Goal: Contribute content: Contribute content

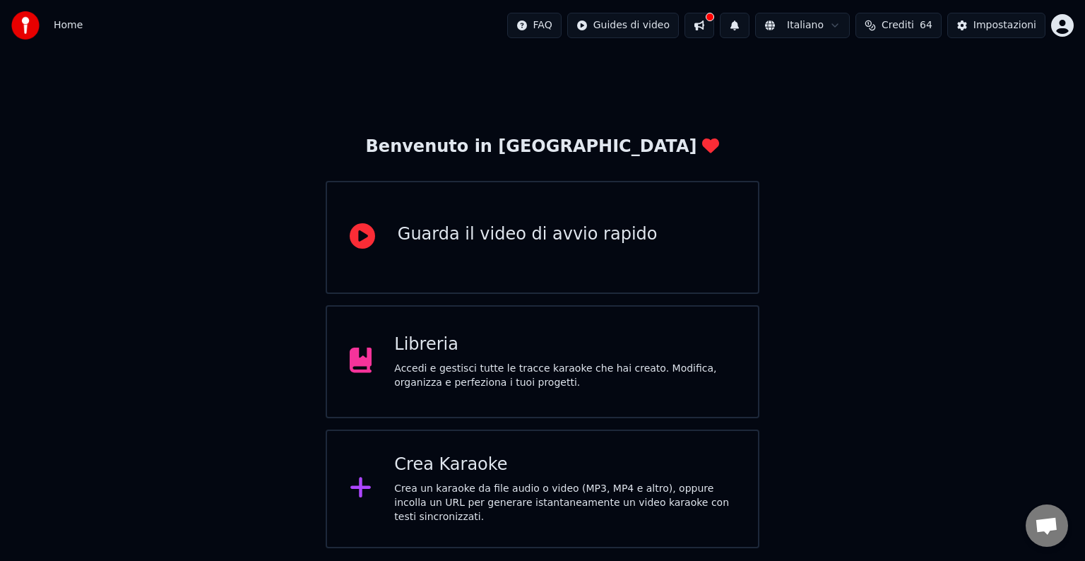
click at [508, 351] on div "Libreria" at bounding box center [564, 345] width 341 height 23
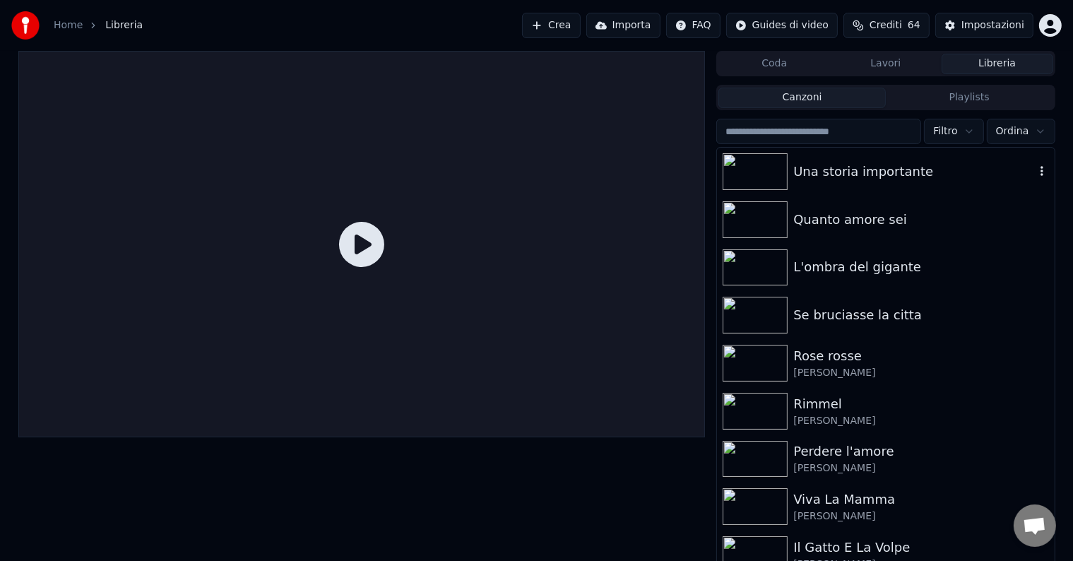
click at [910, 176] on div "Una storia importante" at bounding box center [914, 172] width 241 height 20
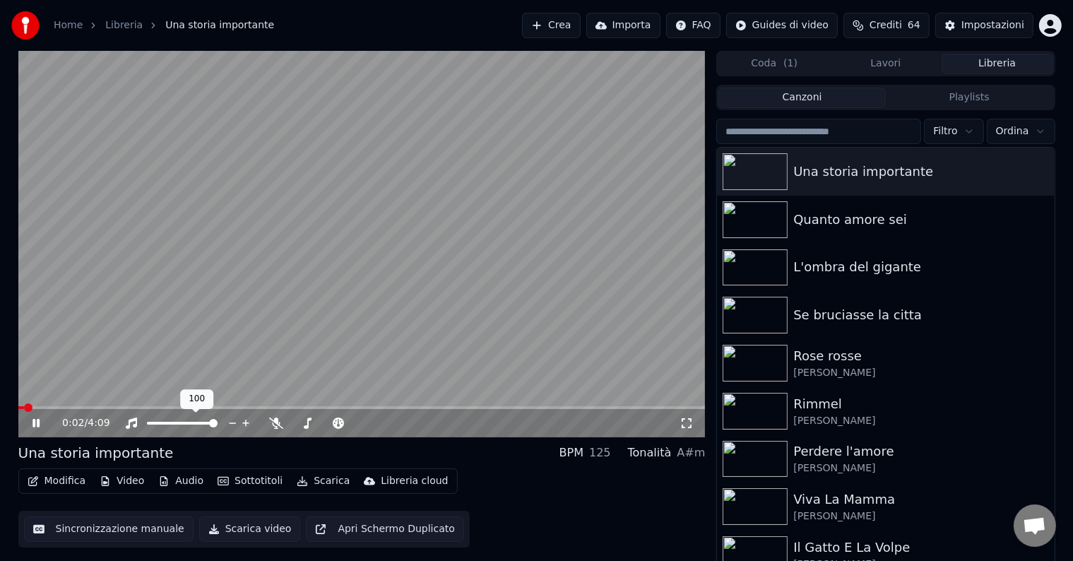
drag, startPoint x: 208, startPoint y: 425, endPoint x: 192, endPoint y: 424, distance: 16.3
click at [184, 424] on div at bounding box center [196, 423] width 114 height 14
click at [158, 424] on span at bounding box center [152, 423] width 11 height 3
click at [1035, 172] on icon "button" at bounding box center [1042, 170] width 14 height 11
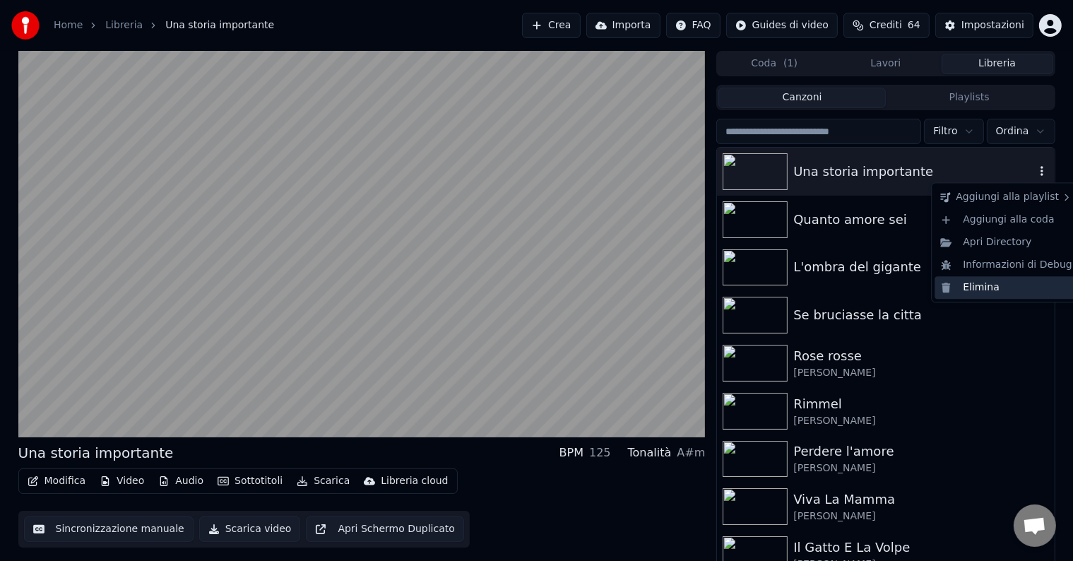
click at [993, 288] on div "Elimina" at bounding box center [1006, 287] width 143 height 23
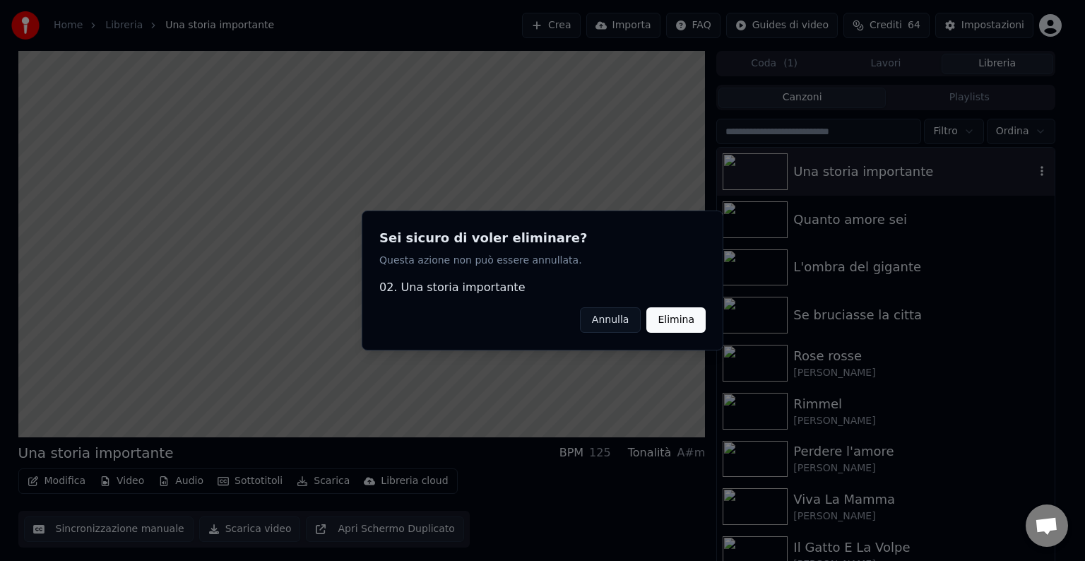
click at [666, 320] on button "Elimina" at bounding box center [676, 319] width 59 height 25
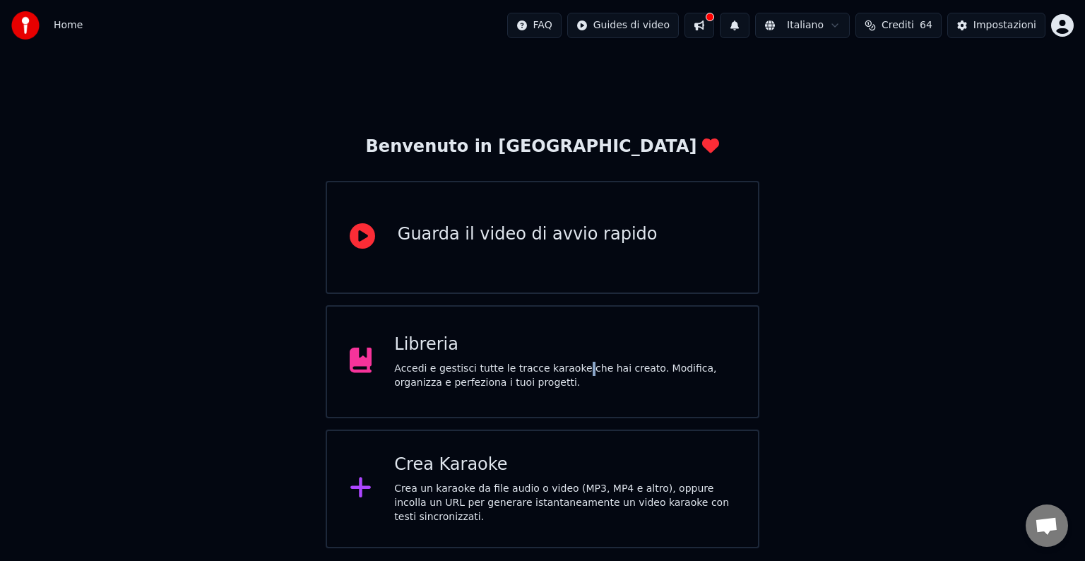
click at [570, 366] on div "Accedi e gestisci tutte le tracce karaoke che hai creato. Modifica, organizza e…" at bounding box center [564, 376] width 341 height 28
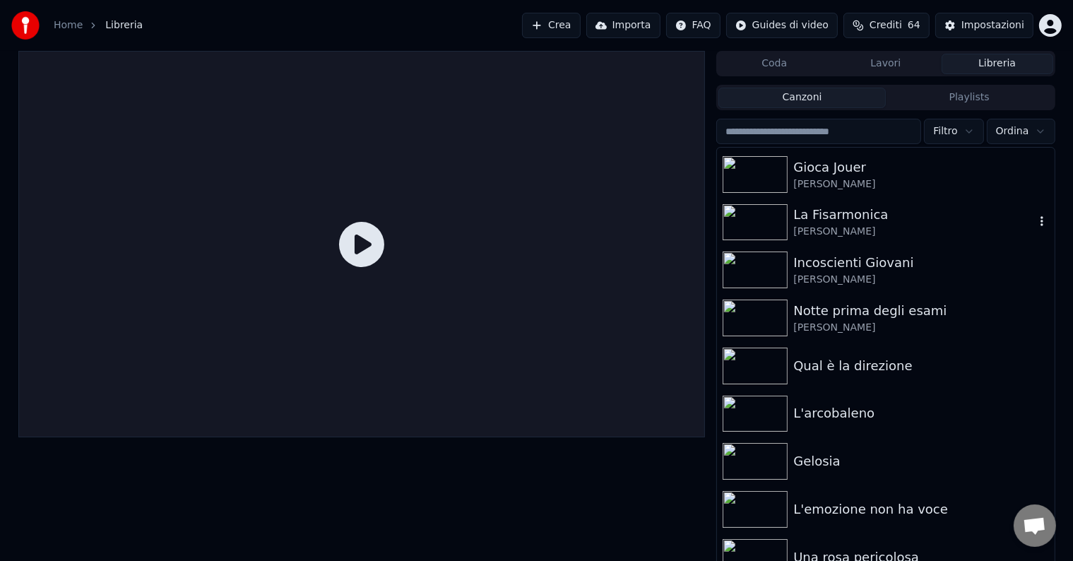
scroll to position [2222, 0]
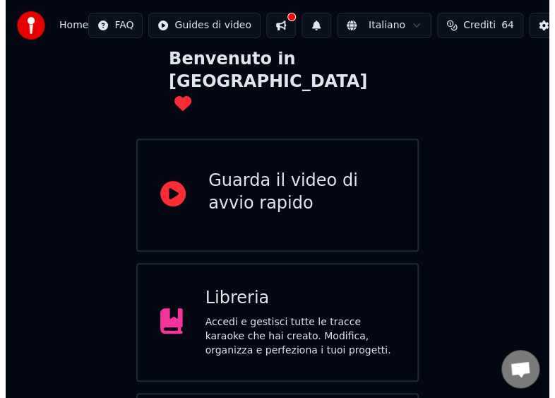
scroll to position [169, 0]
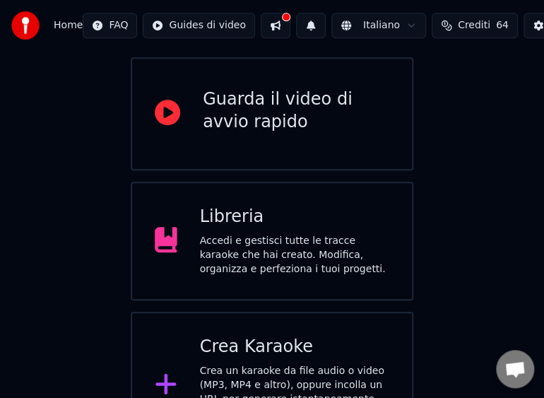
click at [269, 364] on div "Crea un karaoke da file audio o video (MP3, MP4 e altro), oppure incolla un URL…" at bounding box center [295, 399] width 190 height 71
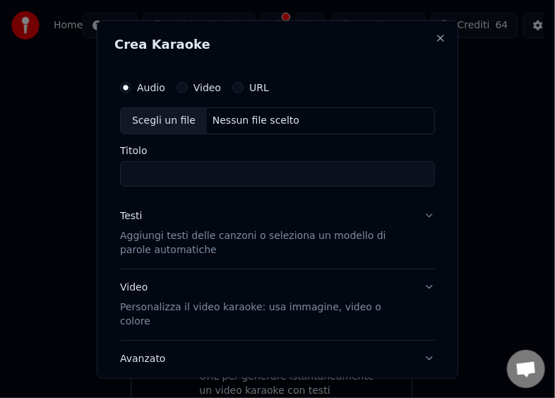
click at [140, 120] on div "Scegli un file" at bounding box center [164, 119] width 86 height 25
type input "**********"
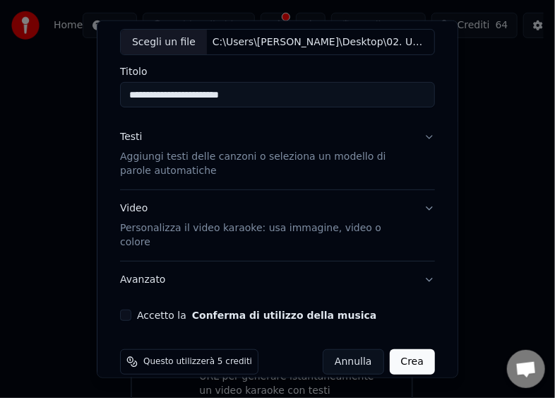
scroll to position [83, 0]
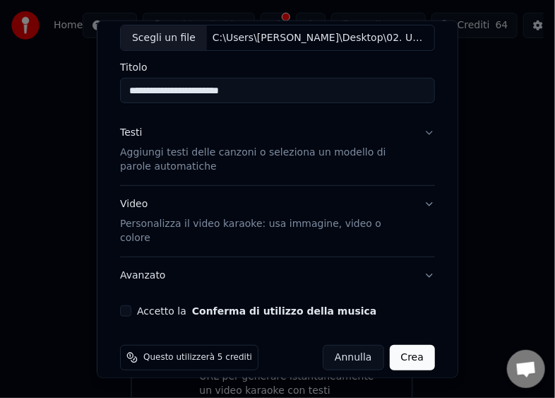
click at [127, 305] on button "Accetto la Conferma di utilizzo della musica" at bounding box center [125, 310] width 11 height 11
click at [390, 345] on button "Crea" at bounding box center [412, 357] width 45 height 25
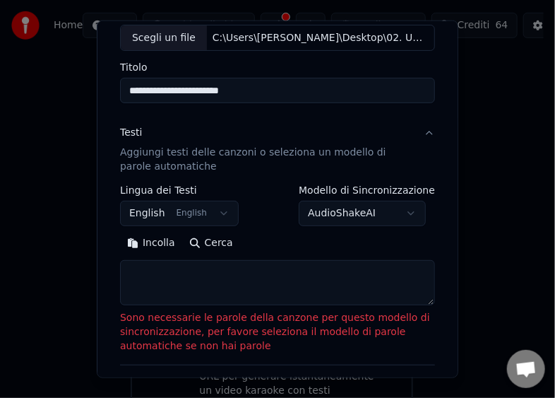
click at [143, 243] on button "Incolla" at bounding box center [151, 243] width 62 height 23
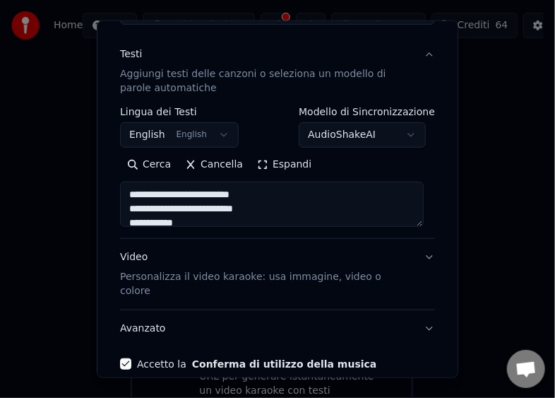
type textarea "**********"
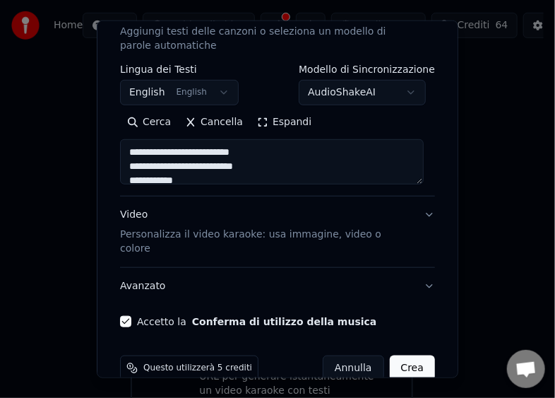
scroll to position [211, 0]
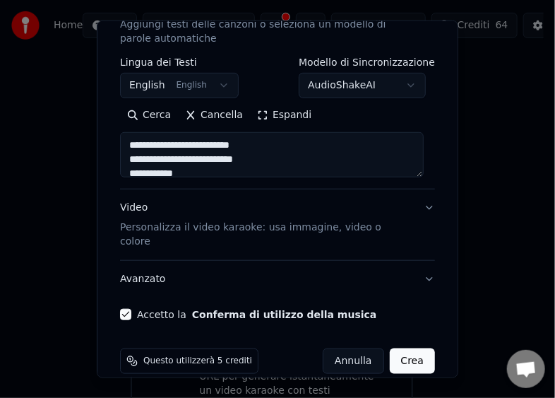
click at [406, 348] on button "Crea" at bounding box center [412, 360] width 45 height 25
select select "**"
type textarea "**********"
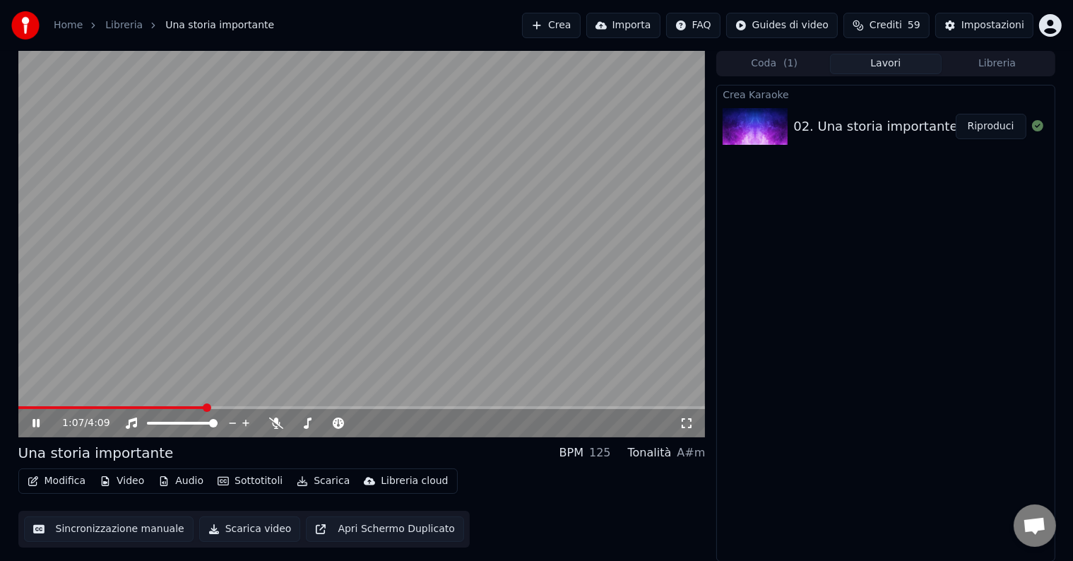
click at [259, 529] on button "Scarica video" at bounding box center [250, 529] width 102 height 25
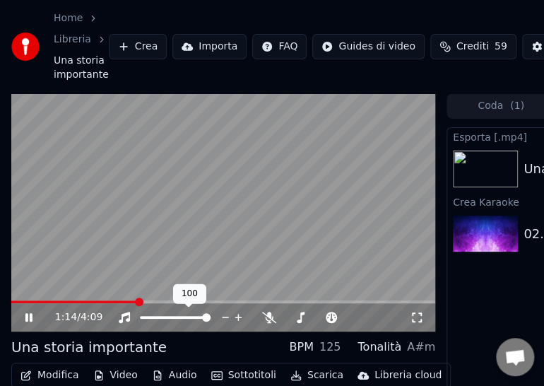
click at [167, 316] on div at bounding box center [188, 317] width 114 height 14
click at [178, 319] on span at bounding box center [159, 317] width 39 height 3
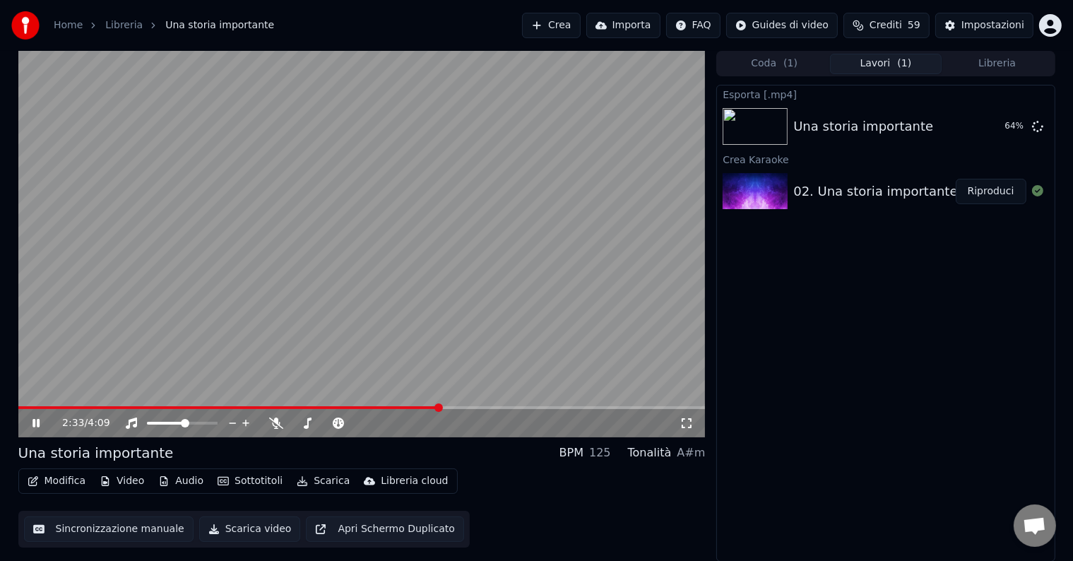
click at [37, 425] on icon at bounding box center [36, 423] width 7 height 8
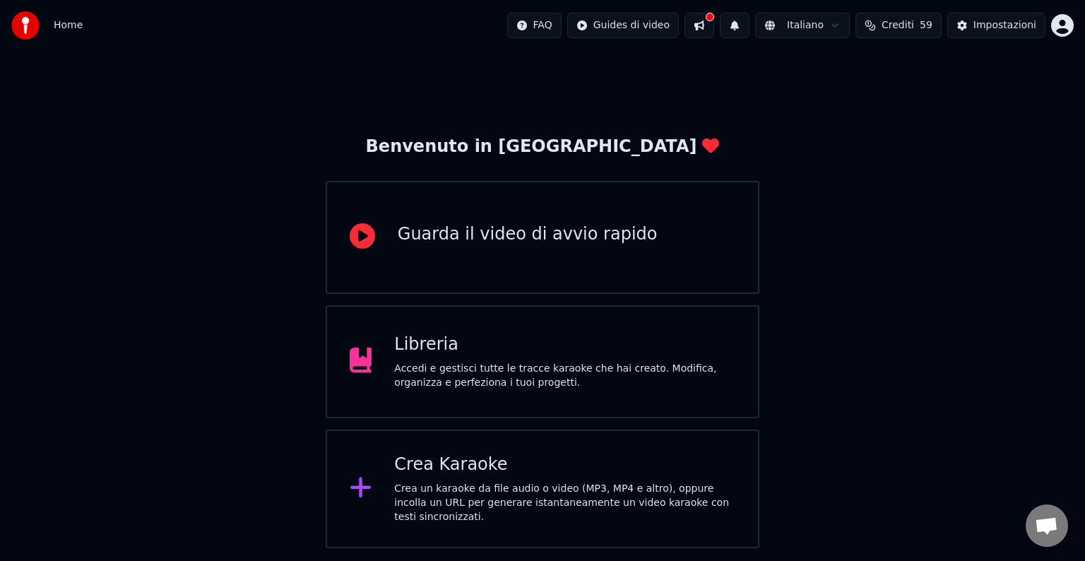
click at [647, 354] on div "Libreria" at bounding box center [564, 345] width 341 height 23
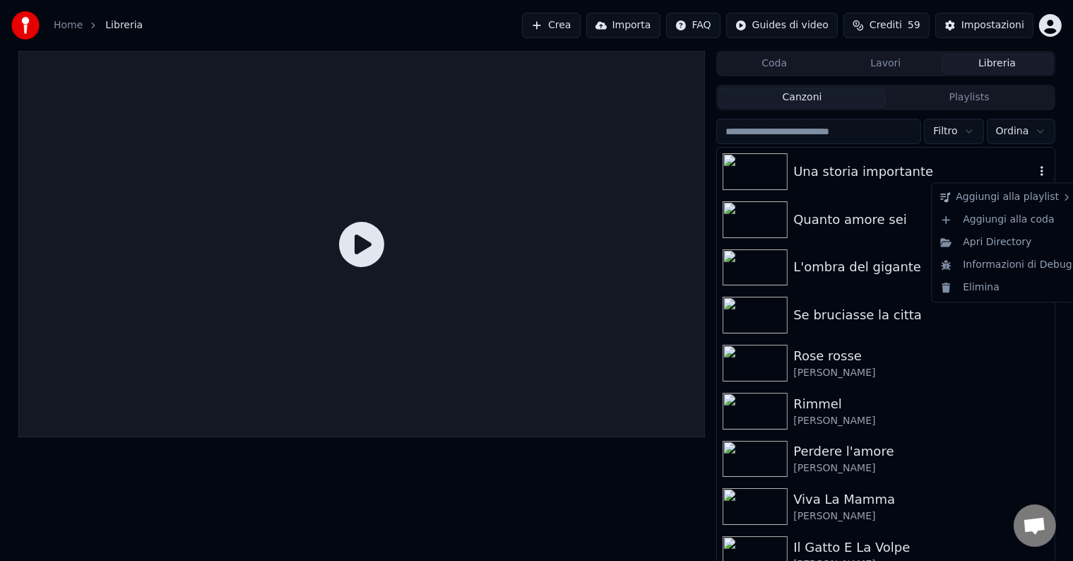
click at [1035, 170] on icon "button" at bounding box center [1042, 170] width 14 height 11
click at [995, 292] on div "Elimina" at bounding box center [1006, 287] width 143 height 23
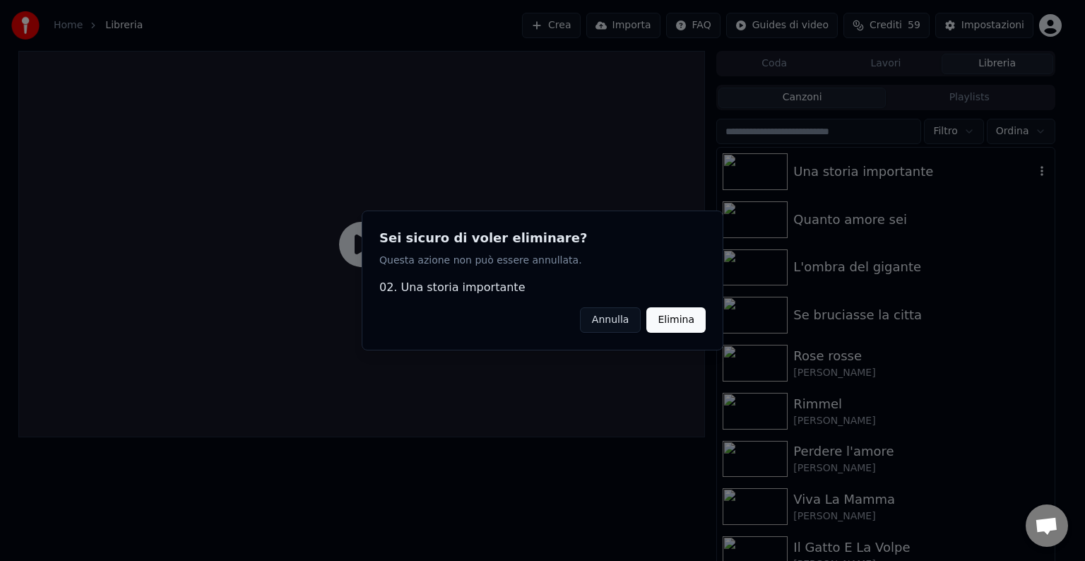
click at [692, 317] on button "Elimina" at bounding box center [676, 319] width 59 height 25
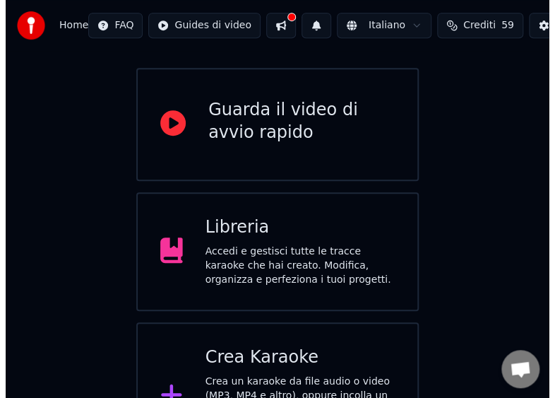
scroll to position [169, 0]
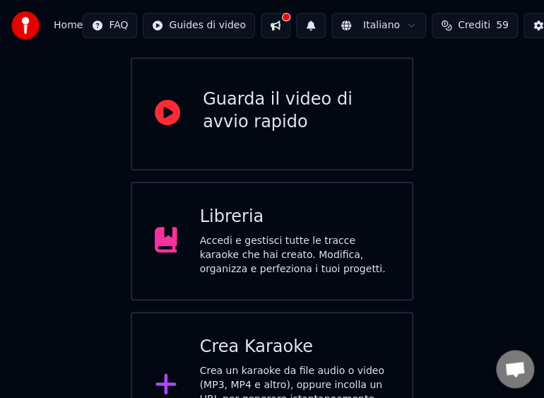
click at [305, 336] on div "Crea Karaoke Crea un karaoke da file audio o video (MP3, MP4 e altro), oppure i…" at bounding box center [295, 385] width 190 height 99
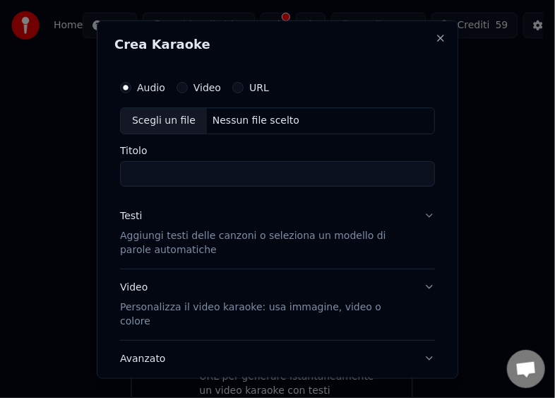
click at [160, 120] on div "Scegli un file" at bounding box center [164, 119] width 86 height 25
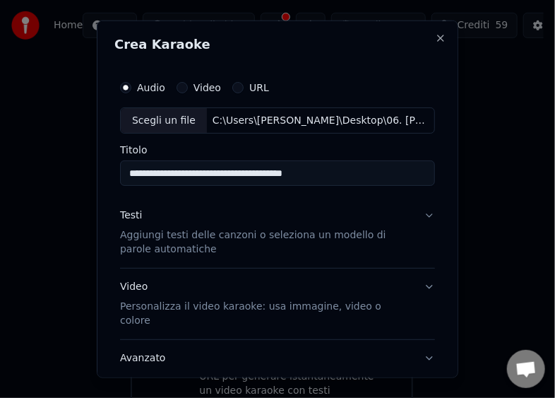
type input "**********"
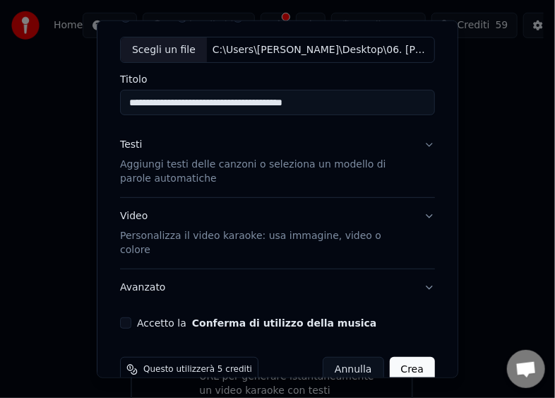
scroll to position [83, 0]
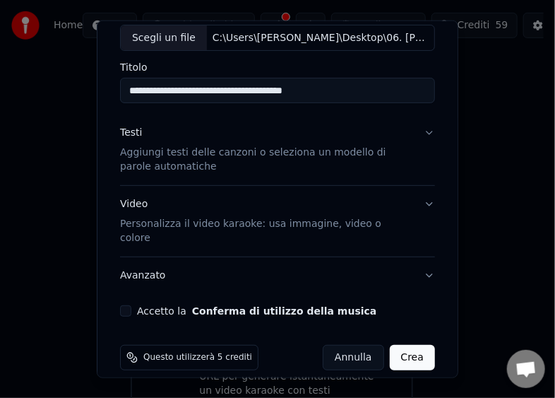
click at [129, 305] on button "Accetto la Conferma di utilizzo della musica" at bounding box center [125, 310] width 11 height 11
click at [393, 345] on button "Crea" at bounding box center [412, 357] width 45 height 25
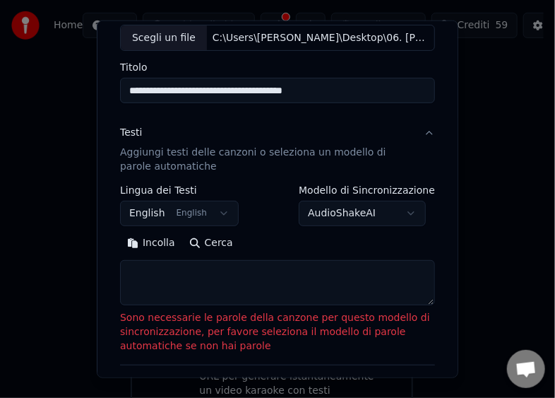
click at [145, 246] on button "Incolla" at bounding box center [151, 243] width 62 height 23
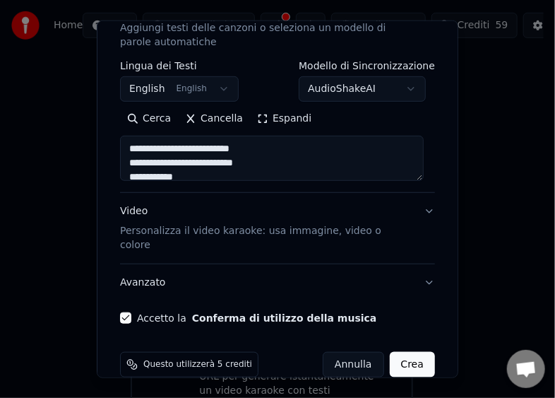
scroll to position [208, 0]
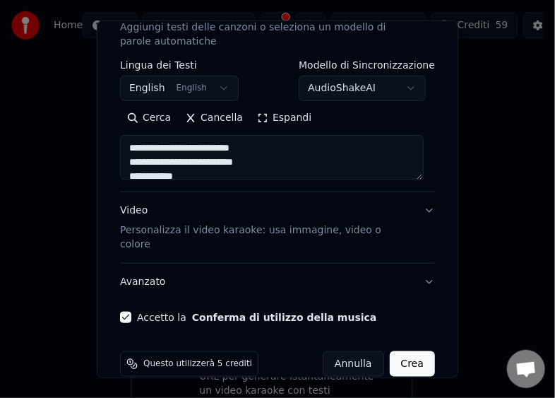
type textarea "**********"
click at [404, 351] on button "Crea" at bounding box center [412, 363] width 45 height 25
select select "**"
type textarea "**********"
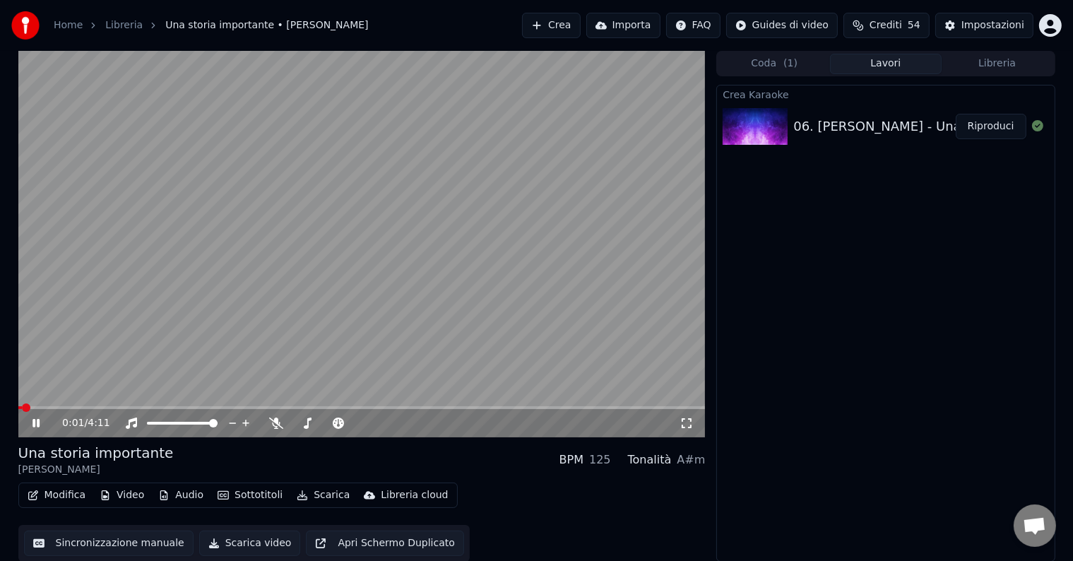
click at [242, 540] on button "Scarica video" at bounding box center [250, 543] width 102 height 25
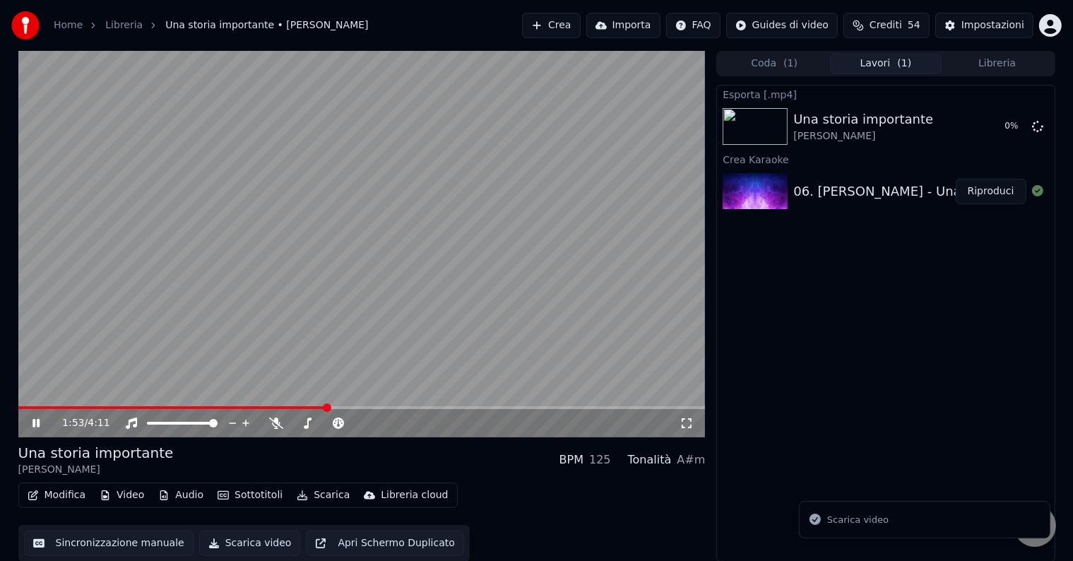
click at [325, 408] on span at bounding box center [362, 407] width 688 height 3
click at [480, 405] on video at bounding box center [362, 244] width 688 height 387
click at [500, 411] on div "1:55 / 4:11" at bounding box center [362, 423] width 688 height 28
click at [37, 421] on icon at bounding box center [36, 423] width 8 height 10
click at [517, 406] on span at bounding box center [362, 407] width 688 height 3
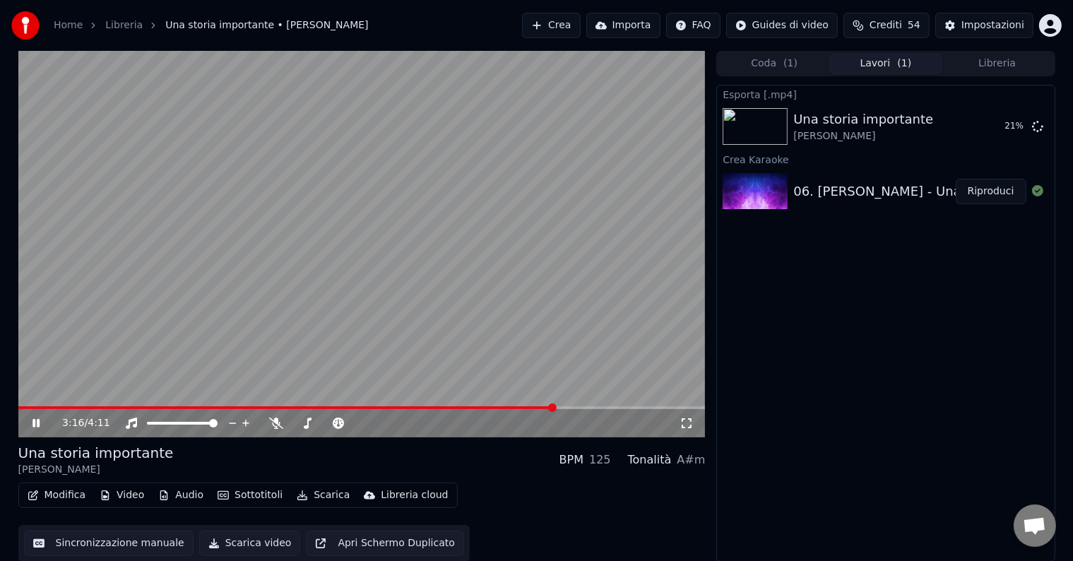
click at [579, 407] on span at bounding box center [362, 407] width 688 height 3
click at [588, 407] on span at bounding box center [362, 407] width 688 height 3
click at [573, 407] on span at bounding box center [312, 407] width 589 height 3
click at [536, 407] on span at bounding box center [295, 407] width 555 height 3
